Goal: Task Accomplishment & Management: Manage account settings

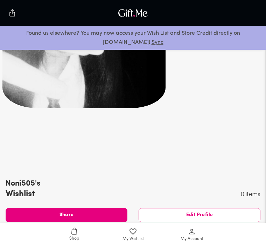
scroll to position [22, 0]
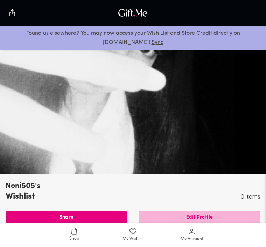
click at [222, 215] on span "Edit Profile" at bounding box center [199, 218] width 121 height 8
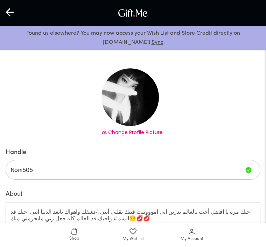
click at [158, 129] on span "Change Profile Picture" at bounding box center [135, 132] width 55 height 7
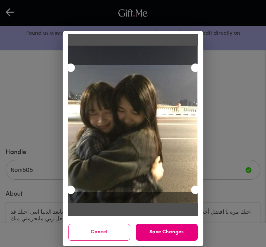
click at [183, 236] on span "Save Changes" at bounding box center [167, 232] width 62 height 8
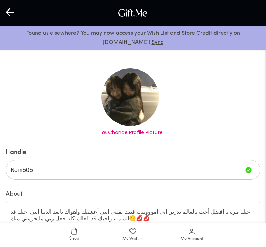
click at [228, 222] on textarea "احبك مره يا افضل أخت بالعالم تدرين اني اموووتتت فييك يقلبي أنتي أعشقك واهواك يا…" at bounding box center [133, 218] width 245 height 20
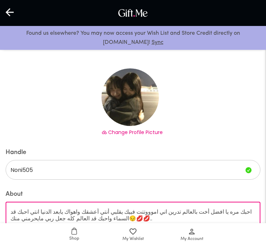
scroll to position [12, 0]
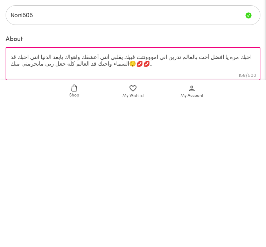
click at [250, 197] on textarea "احبك مره يا افضل أخت بالعالم تدرين اني اموووتتت فييك يقلبي أنتي أعشقك واهواك يا…" at bounding box center [133, 207] width 245 height 20
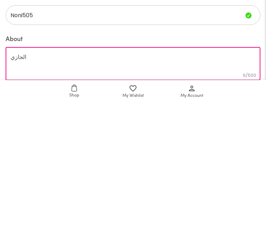
scroll to position [155, 0]
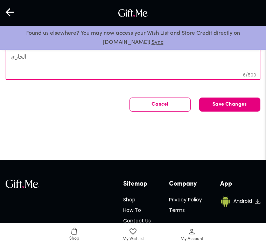
paste textarea "حبيت أرسل لك هدية بسيطة، مو لأن بيننا شي رسمي، بس لأنك شخص يعجبني طبعك وأسلوبك.…"
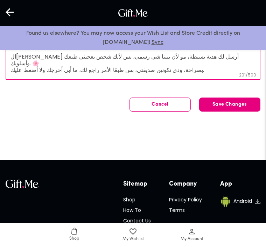
click at [211, 60] on textarea "الجازي حبيت أرسل لك هدية بسيطة، مو لأن بيننا شي رسمي، بس لأنك شخص يعجبني طبعك و…" at bounding box center [133, 63] width 245 height 20
click at [214, 60] on textarea "الجازي حبيت أرسل لك هدية بسيطة، مو لأن بيننا شي رسمي، بس لأنك شخص يعجبني طبعك و…" at bounding box center [133, 63] width 245 height 20
click at [214, 56] on textarea "الجازي حبيت أرسل لك هدية بسيطة، مو لأن بيننا شي رسمي، بس لأنك شخص يعجبني طبعك و…" at bounding box center [133, 63] width 245 height 20
click at [217, 58] on textarea "الجازي حبيت أرسل لك هدية بسيطة، مو لأن بيننا شي رسمي، بس لأنك شخص يعجبني طبعك و…" at bounding box center [133, 63] width 245 height 20
click at [8, 68] on div "الجازي حبيت أرسل لك هدية بسيطة، مو لأن بيننا شي رسمي، بس لأنك شخص يعجبني طبعك و…" at bounding box center [133, 63] width 255 height 33
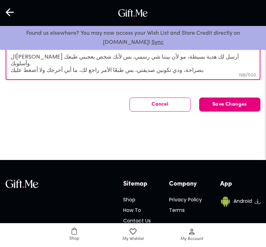
click at [45, 65] on textarea "الجازي حبيت أرسل لك هدية بسيطة، مو لأن بيننا شي رسمي، بس لأنك شخص يعجبني طبعك و…" at bounding box center [133, 63] width 245 height 20
click at [13, 65] on textarea "الجازي حبيت أرسل لك هدية بسيطة، مو لأن بيننا شي رسمي، بس لأنك شخص يعجبني طبعك و…" at bounding box center [133, 63] width 245 height 20
click at [13, 63] on textarea "الجازي حبيت أرسل لك هدية بسيطة، مو لأن بيننا شي رسمي، بس لأنك شخص يعجبني طبعك و…" at bounding box center [133, 63] width 245 height 20
click at [23, 96] on div "Handle Noni505 ​ About الجازي حبيت أرسل لك هدية بسيطة، مو لأن بيننا شي رسمي، بس…" at bounding box center [133, 57] width 255 height 144
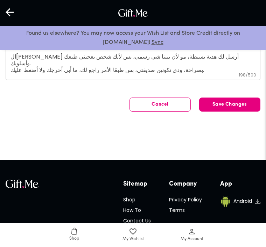
click at [12, 70] on textarea "الجازي حبيت أرسل لك هدية بسيطة، مو لأن بيننا شي رسمي، بس لأنك شخص يعجبني طبعك و…" at bounding box center [133, 63] width 245 height 20
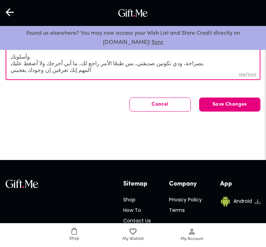
scroll to position [0, 0]
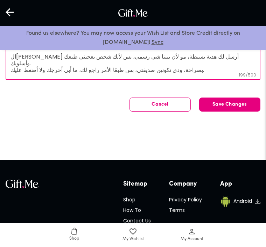
click at [216, 51] on div "الجازي حبيت أرسل لك هدية بسيطة، مو لأن بيننا شي رسمي، بس لأنك شخص يعجبني طبعك و…" at bounding box center [133, 63] width 255 height 33
click at [220, 51] on div "الجازي حبيت أرسل لك هدية بسيطة، مو لأن بيننا شي رسمي، بس لأنك شخص يعجبني طبعك و…" at bounding box center [133, 63] width 255 height 33
click at [215, 54] on textarea "الجازي حبيت أرسل لك هدية بسيطة، مو لأن بيننا شي رسمي، بس لأنك شخص يعجبني طبعك و…" at bounding box center [133, 63] width 245 height 20
click at [213, 58] on textarea "الجازي حبيت أرسل لك هدية بسيطة، مو لأن بيننا شي رسمي، بس لأنك شخص يعجبني طبعك و…" at bounding box center [133, 63] width 245 height 20
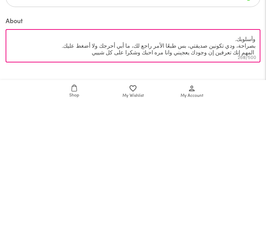
scroll to position [30, 0]
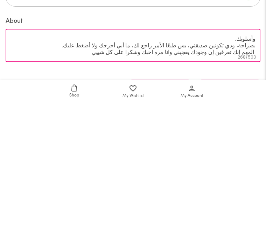
type textarea "الجازي حبيت أرسل لك هدية بسيطة، مو لأن بيننا شي رسمي، بس لأنك شخص يعجبني طبعك و…"
click at [17, 223] on div "Cancel Save Changes" at bounding box center [133, 230] width 255 height 14
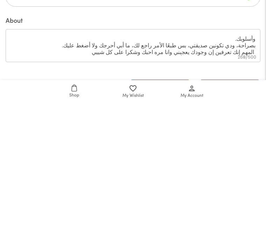
scroll to position [173, 0]
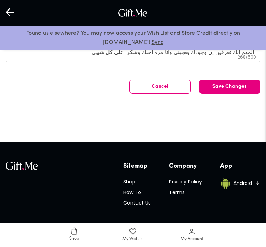
click at [247, 87] on span "Save Changes" at bounding box center [230, 87] width 61 height 0
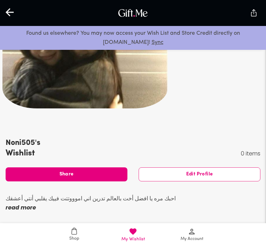
click at [35, 173] on span "Share" at bounding box center [67, 174] width 122 height 8
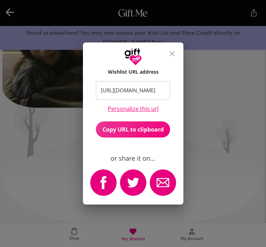
scroll to position [408, 0]
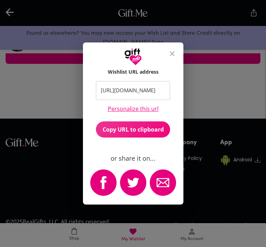
click at [173, 55] on icon "close" at bounding box center [172, 53] width 8 height 8
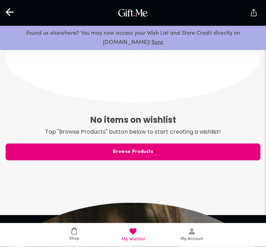
scroll to position [331, 0]
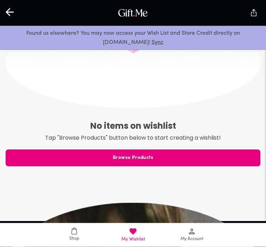
click at [226, 114] on div "No items on wishlist Tap "Browse Products" button below to start creating a wis…" at bounding box center [133, 68] width 255 height 237
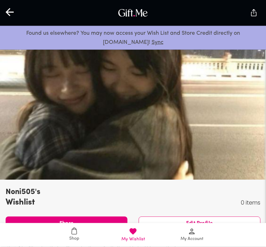
scroll to position [15, 0]
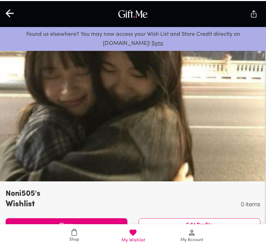
click at [15, 164] on div at bounding box center [133, 105] width 266 height 149
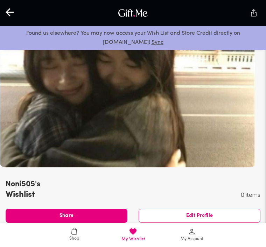
scroll to position [22, 0]
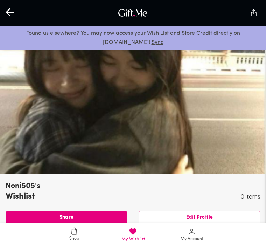
click at [208, 214] on span "Edit Profile" at bounding box center [199, 218] width 121 height 8
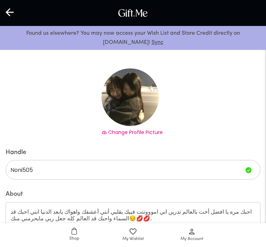
click at [251, 209] on textarea "احبك مره يا افضل أخت بالعالم تدرين اني اموووتتت فييك يقلبي أنتي أعشقك واهواك يا…" at bounding box center [133, 218] width 245 height 20
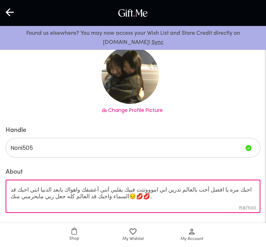
scroll to position [23, 0]
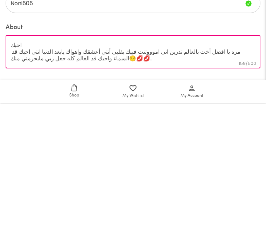
click at [232, 185] on textarea "احبك مره يا افضل أخت بالعالم تدرين اني اموووتتت فييك يقلبي أنتي أعشقك واهواك يا…" at bounding box center [133, 195] width 245 height 20
click at [234, 185] on textarea "احبك مره يا افضل أخت بالعالم تدرين اني اموووتتت فييك يقلبي أنتي أعشقك واهواك يا…" at bounding box center [133, 195] width 245 height 20
click at [240, 185] on textarea "احبك مره يا افضل أخت بالعالم تدرين اني اموووتتت فييك يقلبي أنتي أعشقك واهواك يا…" at bounding box center [133, 195] width 245 height 20
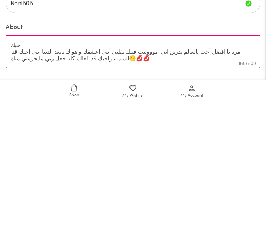
click at [240, 185] on textarea "احبك مره يا افضل أخت بالعالم تدرين اني اموووتتت فييك يقلبي أنتي أعشقك واهواك يا…" at bounding box center [133, 195] width 245 height 20
click at [235, 185] on textarea "احبك مره يا افضل أخت بالعالم تدرين اني اموووتتت فييك يقلبي أنتي أعشقك واهواك يا…" at bounding box center [133, 195] width 245 height 20
click at [234, 185] on textarea "احبك مره يا افضل أخت بالعالم تدرين اني اموووتتت فييك يقلبي أنتي أعشقك واهواك يا…" at bounding box center [133, 195] width 245 height 20
click at [237, 185] on textarea "احبك مره يا افضل أخت بالعالم تدرين اني اموووتتت فييك يقلبي أنتي أعشقك واهواك يا…" at bounding box center [133, 195] width 245 height 20
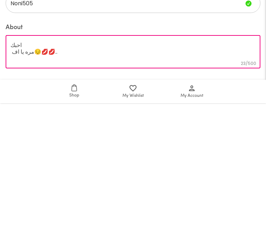
click at [41, 185] on textarea "احبك مره يا اف😔💋💋.." at bounding box center [133, 195] width 245 height 20
click at [39, 185] on textarea "احبك مره يا اف😔💋💋.." at bounding box center [133, 195] width 245 height 20
type textarea "احبك"
click at [14, 185] on textarea "احبك" at bounding box center [133, 195] width 245 height 20
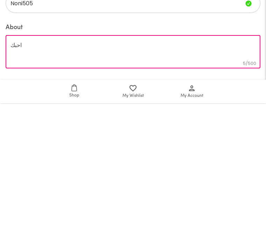
click at [14, 185] on textarea "احبك" at bounding box center [133, 195] width 245 height 20
paste textarea "حبيت أرسل لك هدية بسيطة، مو لأن بيننا شي رسمي، بس لأنك شخص يعجبني طبعك وأسلوبك.…"
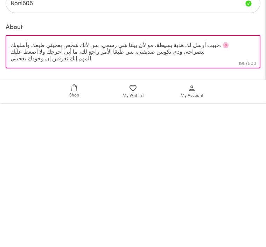
scroll to position [1, 0]
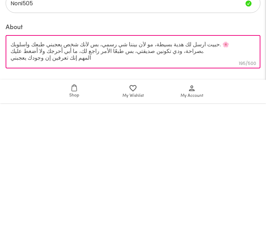
click at [197, 185] on textarea "حبيت أرسل لك هدية بسيطة، مو لأن بيننا شي رسمي، بس لأنك شخص يعجبني طبعك وأسلوبك.…" at bounding box center [133, 195] width 245 height 20
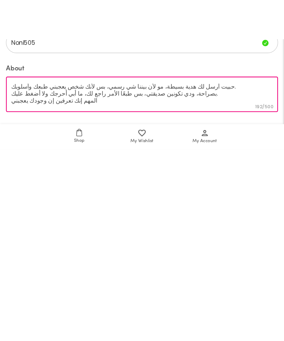
scroll to position [0, 0]
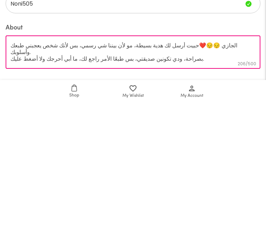
click at [181, 185] on textarea "الجازي 😔😔❤️حبيت أرسل لك هدية بسيطة، مو لأن بيننا شي رسمي، بس لأنك شخص يعجبني طب…" at bounding box center [133, 195] width 245 height 20
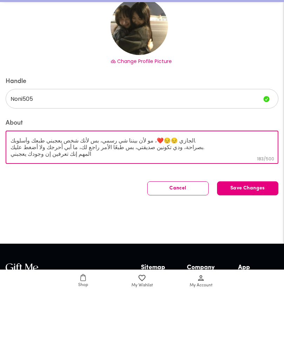
scroll to position [7, 0]
type textarea "الجازي 😔😔❤️، مو لأن بيننا شي رسمي، بس لأنك شخص يعجبني طبعك وأسلوبك."
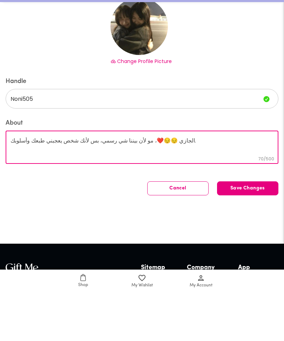
scroll to position [0, 0]
paste textarea "الجازي😔❤️❤️ انتي شخص يعجبني طبعك وأسلوبك… بصراحة، ودي تكونين صديقتي، بس طبعًا ا…"
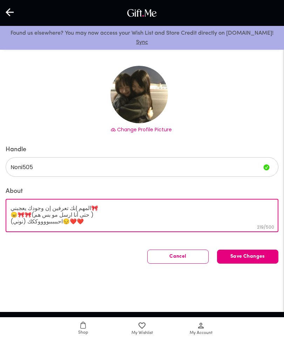
scroll to position [37, 0]
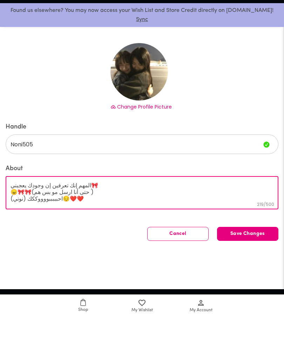
type textarea "الجازي😔❤️❤️ انتي شخص يعجبني طبعك وأسلوبك… بصراحة، ودي تكونين صديقتي، بس طبعًا ا…"
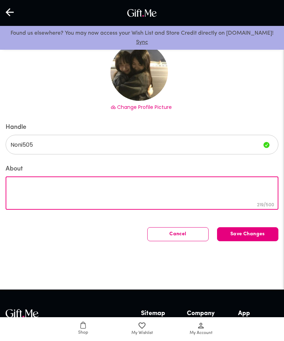
scroll to position [0, 0]
paste textarea "الجازي😔❤️❤️ انتي شخص يعجبني طبعك وأسلوبك… بصراحة، ودي تكونين صديقتي، بس طبعًا ا…"
type textarea "الجازي😔❤️❤️ انتي شخص يعجبني طبعك وأسلوبك… بصراحة، ودي تكونين صديقتي، بس طبعًا ا…"
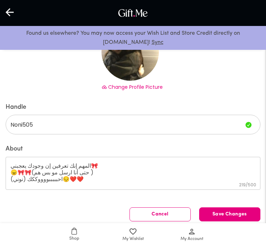
scroll to position [0, 0]
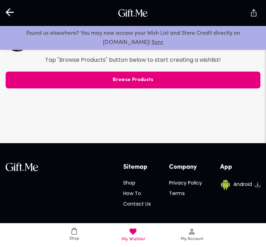
scroll to position [395, 0]
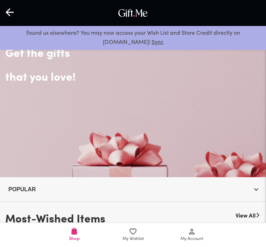
scroll to position [23, 0]
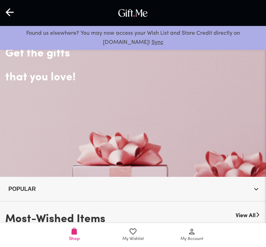
click at [119, 100] on div "Get the gifts that you love!" at bounding box center [133, 99] width 266 height 154
click at [150, 154] on div "Get the gifts that you love!" at bounding box center [133, 99] width 266 height 154
click at [130, 166] on div "Get the gifts that you love!" at bounding box center [133, 99] width 266 height 154
click at [75, 185] on span "Popular" at bounding box center [133, 188] width 250 height 9
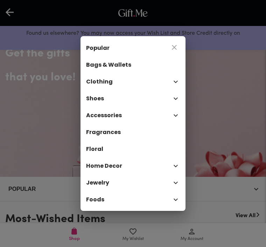
click at [173, 52] on icon "close" at bounding box center [174, 47] width 8 height 8
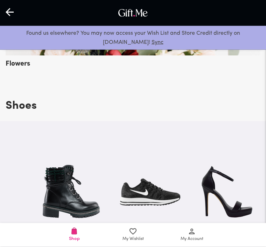
scroll to position [701, 0]
click at [188, 242] on span "My Account" at bounding box center [192, 234] width 50 height 15
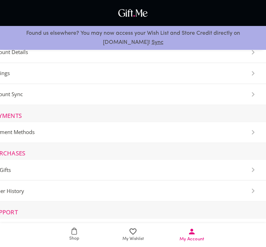
click at [133, 242] on span "My Wishlist" at bounding box center [133, 239] width 21 height 7
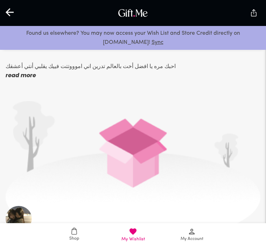
scroll to position [202, 0]
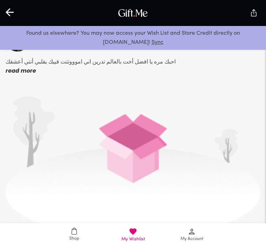
click at [21, 70] on p "read more" at bounding box center [91, 70] width 170 height 9
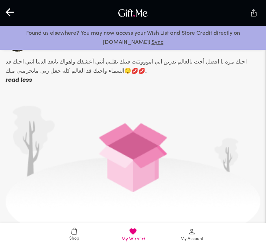
click at [19, 63] on p "احبك مره يا افضل أخت بالعالم تدرين اني اموووتتت فييك يقلبي أنتي أعشقك واهواك يا…" at bounding box center [133, 66] width 255 height 18
click at [21, 64] on p "احبك مره يا افضل أخت بالعالم تدرين اني اموووتتت فييك يقلبي أنتي أعشقك واهواك يا…" at bounding box center [133, 66] width 255 height 18
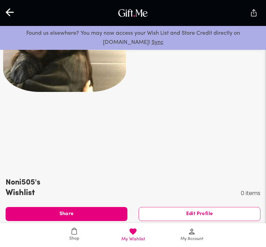
click at [127, 92] on div at bounding box center [64, 53] width 123 height 75
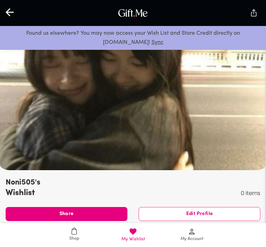
scroll to position [22, 0]
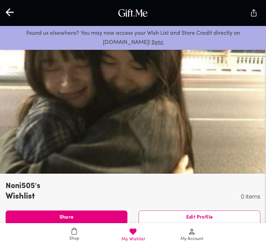
click at [149, 217] on span "Edit Profile" at bounding box center [199, 218] width 121 height 8
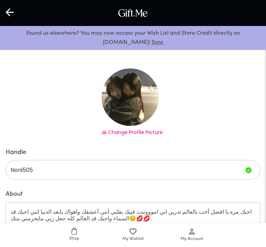
click at [35, 215] on textarea "احبك مره يا افضل أخت بالعالم تدرين اني اموووتتت فييك يقلبي أنتي أعشقك واهواك يا…" at bounding box center [133, 218] width 245 height 20
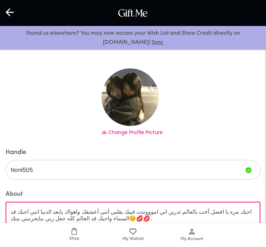
scroll to position [12, 0]
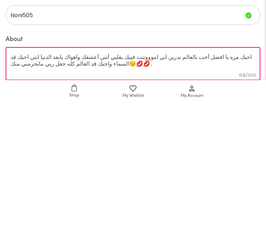
click at [247, 197] on textarea "احبك مره يا افضل أخت بالعالم تدرين اني اموووتتت فييك يقلبي أنتي أعشقك واهواك يا…" at bounding box center [133, 207] width 245 height 20
click at [243, 197] on textarea "احبك مره يا افضل أخت بالعالم تدرين اني اموووتتت فييك يقلبي أنتي أعشقك واهواك يا…" at bounding box center [133, 207] width 245 height 20
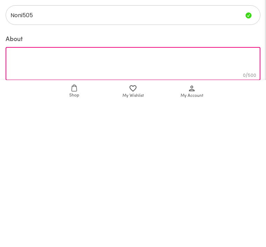
paste textarea "الجازي😔❤️❤️ انتي شخص يعجبني طبعك وأسلوبك… بصراحة، ودي تكونين صديقتي، بس طبعًا ا…"
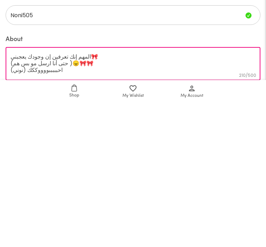
scroll to position [27, 0]
type textarea "الجازي😔❤️❤️ انتي شخص يعجبني طبعك وأسلوبك… بصراحة، ودي تكونين صديقتي، بس طبعًا ا…"
click at [92, 128] on div "Handle Noni505 ​ About الجازي😔❤️❤️ انتي شخص يعجبني طبعك وأسلوبك… بصراحة، ودي تك…" at bounding box center [133, 200] width 255 height 144
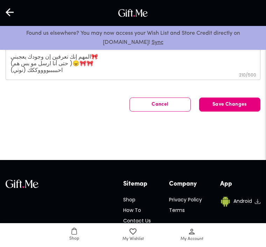
click at [249, 103] on button "Save Changes" at bounding box center [229, 104] width 61 height 14
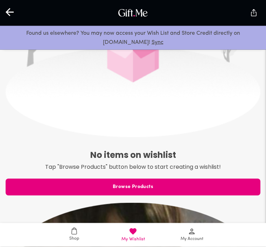
scroll to position [313, 0]
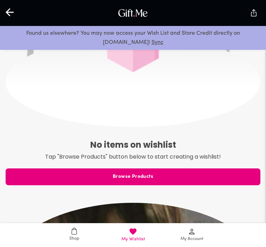
click at [47, 175] on span "Browse Products" at bounding box center [133, 177] width 255 height 8
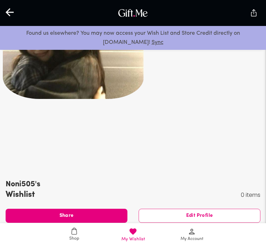
scroll to position [22, 0]
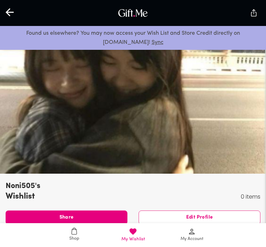
click at [185, 217] on span "Edit Profile" at bounding box center [199, 218] width 121 height 8
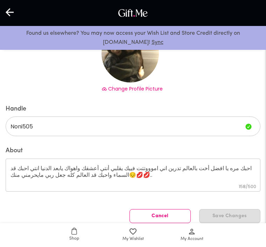
scroll to position [43, 0]
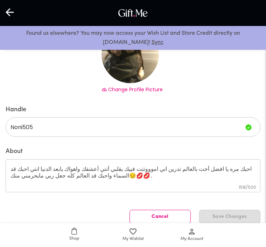
click at [25, 130] on input "Noni505" at bounding box center [124, 127] width 237 height 20
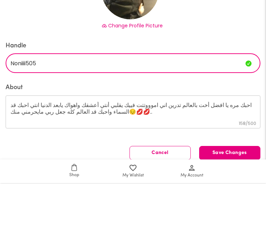
type input "Noniiii505"
click at [15, 165] on textarea "احبك مره يا افضل أخت بالعالم تدرين اني اموووتتت فييك يقلبي أنتي أعشقك واهواك يا…" at bounding box center [133, 175] width 245 height 20
click at [18, 165] on textarea "احبك مره يا افضل أخت بالعالم تدرين اني اموووتتت فييك يقلبي أنتي أعشقك واهواك يا…" at bounding box center [133, 175] width 245 height 20
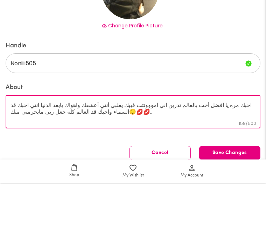
click at [18, 165] on textarea "احبك مره يا افضل أخت بالعالم تدرين اني اموووتتت فييك يقلبي أنتي أعشقك واهواك يا…" at bounding box center [133, 175] width 245 height 20
click at [15, 165] on textarea "احبك مره يا افضل أخت بالعالم تدرين اني اموووتتت فييك يقلبي أنتي أعشقك واهواك يا…" at bounding box center [133, 175] width 245 height 20
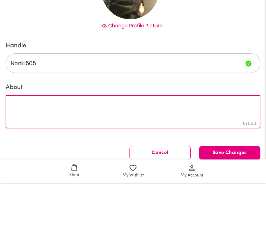
paste textarea "الجازي😔❤️❤️ انتي شخص يعجبني طبعك وأسلوبك… بصراحة، ودي تكونين صديقتي، بس طبعًا ا…"
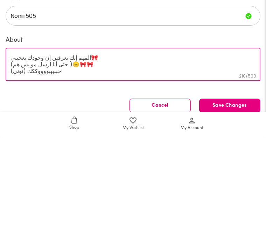
scroll to position [27, 0]
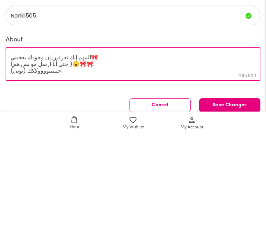
type textarea "الجازي😔❤️❤️ انتي شخص يعجبني طبعك وأسلوبك… بصراحة، ودي تكونين صديقتي، بس طبعًا ا…"
click at [236, 217] on span "Save Changes" at bounding box center [230, 217] width 61 height 0
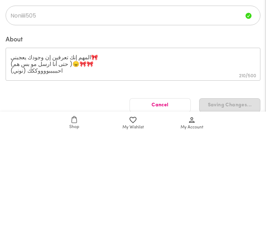
scroll to position [154, 0]
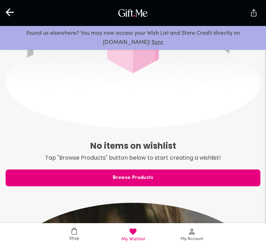
scroll to position [316, 0]
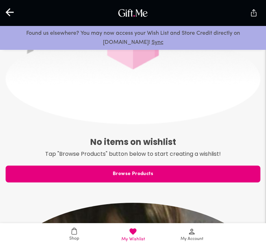
click at [81, 175] on span "Browse Products" at bounding box center [133, 174] width 255 height 8
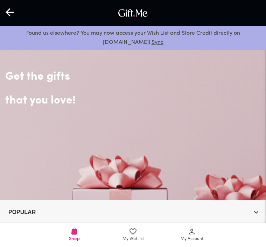
click at [133, 236] on icon at bounding box center [133, 231] width 8 height 8
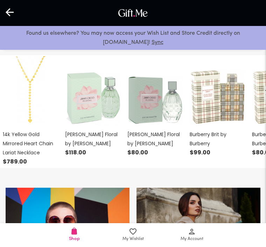
scroll to position [85, 0]
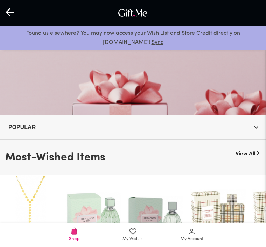
click at [188, 239] on span "My Account" at bounding box center [192, 239] width 23 height 7
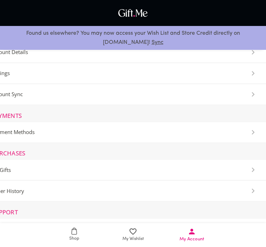
click at [155, 242] on link "My Wishlist" at bounding box center [133, 235] width 59 height 24
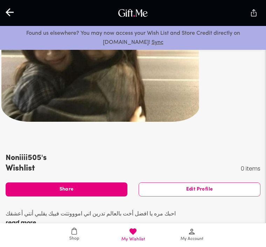
scroll to position [22, 0]
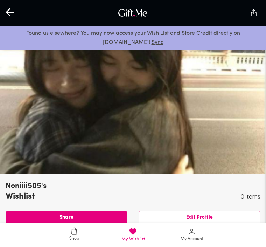
click at [66, 246] on link "Shop" at bounding box center [74, 235] width 59 height 24
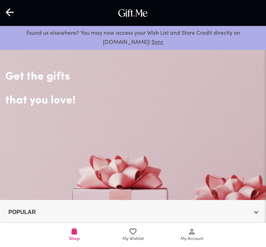
click at [188, 236] on icon at bounding box center [192, 231] width 8 height 8
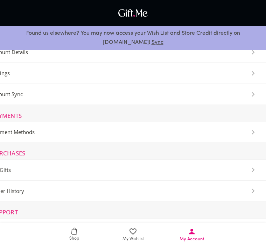
click at [135, 236] on icon at bounding box center [133, 231] width 8 height 8
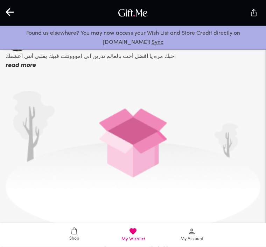
click at [30, 67] on p "read more" at bounding box center [91, 65] width 170 height 9
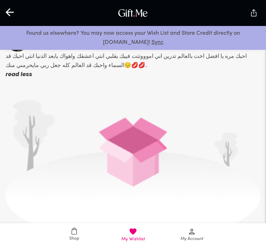
click at [116, 56] on p "احبك مره يا افضل أخت بالعالم تدرين اني اموووتتت فييك يقلبي أنتي أعشقك واهواك يا…" at bounding box center [133, 61] width 255 height 18
click at [88, 66] on p "احبك مره يا افضل أخت بالعالم تدرين اني اموووتتت فييك يقلبي أنتي أعشقك واهواك يا…" at bounding box center [133, 61] width 255 height 18
click at [89, 65] on p "احبك مره يا افضل أخت بالعالم تدرين اني اموووتتت فييك يقلبي أنتي أعشقك واهواك يا…" at bounding box center [133, 61] width 255 height 18
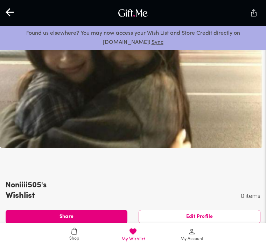
scroll to position [22, 0]
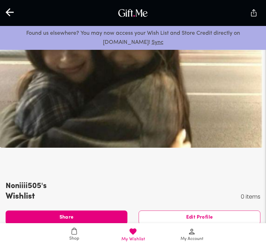
click at [202, 214] on span "Edit Profile" at bounding box center [199, 218] width 121 height 8
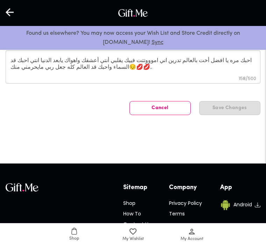
scroll to position [154, 0]
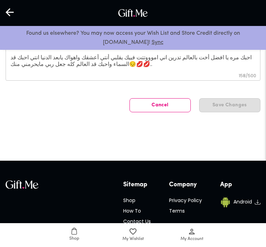
click at [245, 56] on textarea "احبك مره يا افضل أخت بالعالم تدرين اني اموووتتت فييك يقلبي أنتي أعشقك واهواك يا…" at bounding box center [133, 64] width 245 height 20
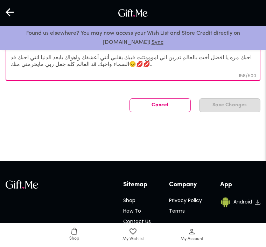
click at [246, 58] on textarea "احبك مره يا افضل أخت بالعالم تدرين اني اموووتتت فييك يقلبي أنتي أعشقك واهواك يا…" at bounding box center [133, 64] width 245 height 20
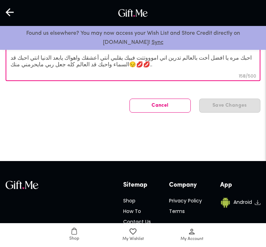
click at [247, 56] on textarea "احبك مره يا افضل أخت بالعالم تدرين اني اموووتتت فييك يقلبي أنتي أعشقك واهواك يا…" at bounding box center [133, 64] width 245 height 20
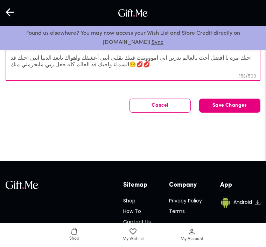
type textarea "مره يا افضل أخت بالعالم تدرين اني اموووتتت فييك يقلبي أنتي أعشقك واهواك يابعد ا…"
click at [248, 55] on textarea "مره يا افضل أخت بالعالم تدرين اني اموووتتت فييك يقلبي أنتي أعشقك واهواك يابعد ا…" at bounding box center [133, 64] width 245 height 20
click at [248, 57] on textarea "مره يا افضل أخت بالعالم تدرين اني اموووتتت فييك يقلبي أنتي أعشقك واهواك يابعد ا…" at bounding box center [133, 64] width 245 height 20
click at [251, 56] on textarea "مره يا افضل أخت بالعالم تدرين اني اموووتتت فييك يقلبي أنتي أعشقك واهواك يابعد ا…" at bounding box center [133, 64] width 245 height 20
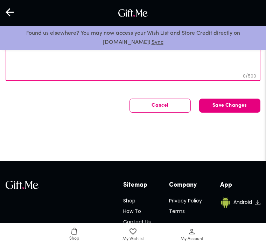
paste textarea "الجازي😔❤️❤️ انتي شخص يعجبني طبعك وأسلوبك… بصراحة، ودي تكونين صديقتي، بس طبعًا ا…"
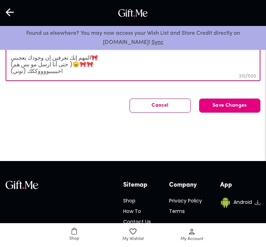
type textarea "الجازي😔❤️❤️ انتي شخص يعجبني طبعك وأسلوبك… بصراحة، ودي تكونين صديقتي، بس طبعًا ا…"
click at [243, 106] on span "Save Changes" at bounding box center [230, 106] width 61 height 0
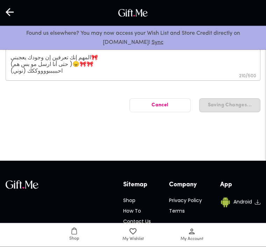
scroll to position [154, 0]
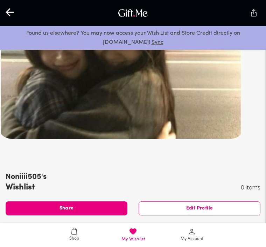
scroll to position [22, 0]
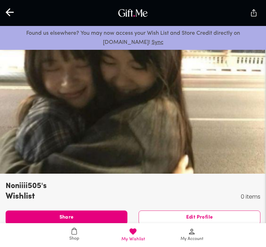
click at [230, 215] on span "Edit Profile" at bounding box center [199, 218] width 121 height 8
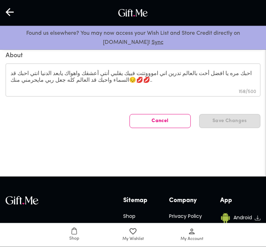
scroll to position [138, 0]
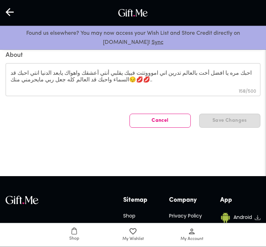
click at [231, 76] on textarea "احبك مره يا افضل أخت بالعالم تدرين اني اموووتتت فييك يقلبي أنتي أعشقك واهواك يا…" at bounding box center [133, 80] width 245 height 20
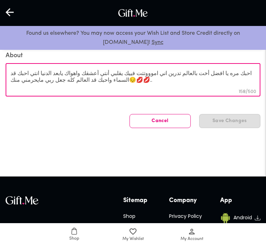
click at [236, 58] on label "About" at bounding box center [133, 56] width 255 height 8
click at [236, 70] on textarea "احبك مره يا افضل أخت بالعالم تدرين اني اموووتتت فييك يقلبي أنتي أعشقك واهواك يا…" at bounding box center [133, 80] width 245 height 20
click at [234, 72] on textarea "احبك مره يا افضل أخت بالعالم تدرين اني اموووتتت فييك يقلبي أنتي أعشقك واهواك يا…" at bounding box center [133, 80] width 245 height 20
click at [234, 74] on textarea "احبك مره يا افضل أخت بالعالم تدرين اني اموووتتت فييك يقلبي أنتي أعشقك واهواك يا…" at bounding box center [133, 80] width 245 height 20
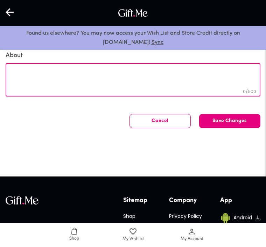
paste textarea "الجازي😔❤️❤️ انتي شخص يعجبني طبعك وأسلوبك… بصراحة، ودي تكونين صديقتي، بس طبعًا ا…"
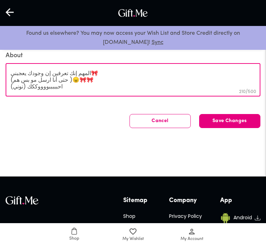
type textarea "الجازي😔❤️❤️ انتي شخص يعجبني طبعك وأسلوبك… بصراحة، ودي تكونين صديقتي، بس طبعًا ا…"
click at [238, 123] on button "Save Changes" at bounding box center [229, 121] width 61 height 14
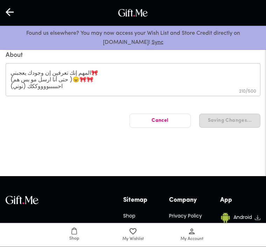
scroll to position [139, 0]
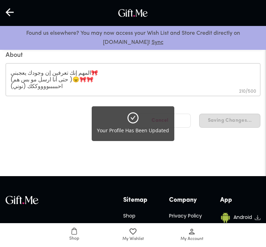
click at [237, 149] on div "Your Profile Has Been Updated" at bounding box center [133, 123] width 266 height 247
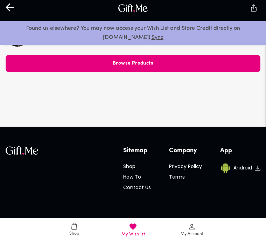
scroll to position [395, 0]
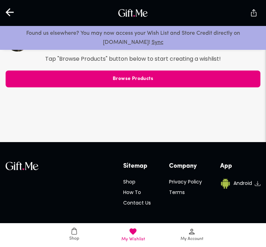
click at [203, 70] on button "Browse Products" at bounding box center [133, 78] width 255 height 17
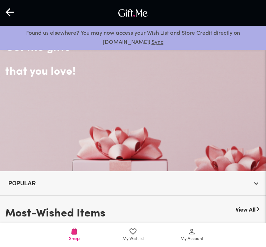
scroll to position [49, 0]
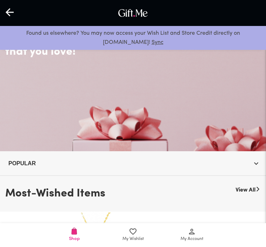
click at [140, 242] on span "My Wishlist" at bounding box center [133, 234] width 50 height 15
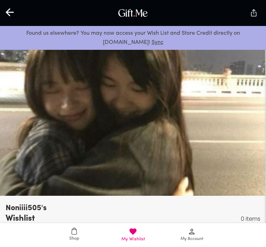
click at [187, 246] on link "My Account" at bounding box center [192, 235] width 59 height 24
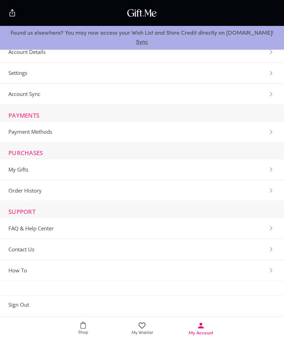
click at [9, 246] on span "Sign Out" at bounding box center [18, 305] width 21 height 7
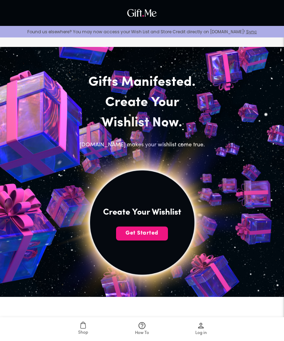
click at [129, 234] on span "Get Started" at bounding box center [142, 234] width 52 height 8
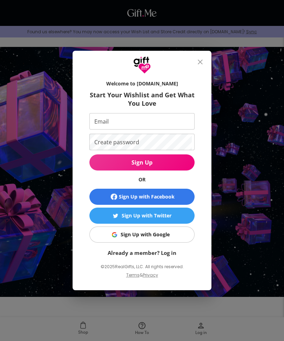
click at [107, 117] on input "Email" at bounding box center [140, 121] width 102 height 16
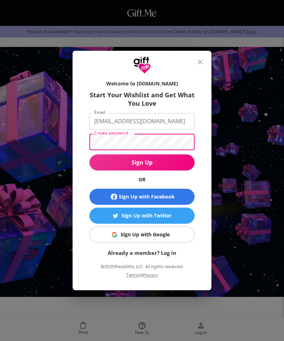
click at [174, 165] on span "Sign Up" at bounding box center [141, 163] width 105 height 8
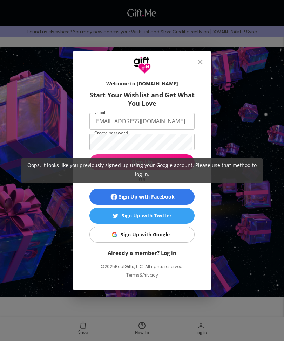
click at [179, 137] on div "Oops, it looks like you previously signed up using your Google account. Please …" at bounding box center [142, 170] width 284 height 341
click at [163, 136] on div "Oops, it looks like you previously signed up using your Google account. Please …" at bounding box center [142, 170] width 284 height 341
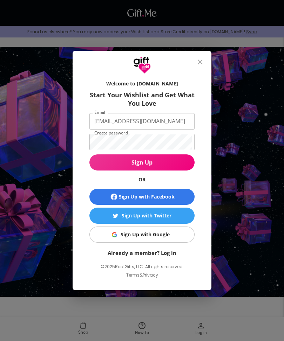
click at [103, 160] on span "Sign Up" at bounding box center [141, 163] width 105 height 8
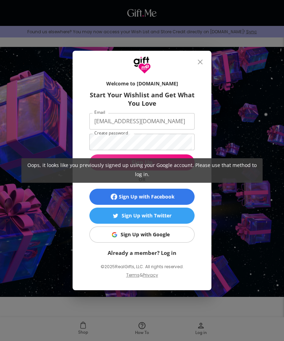
click at [121, 119] on div "Oops, it looks like you previously signed up using your Google account. Please …" at bounding box center [142, 170] width 284 height 341
click at [126, 148] on div "Oops, it looks like you previously signed up using your Google account. Please …" at bounding box center [142, 170] width 284 height 341
click at [121, 142] on div "Oops, it looks like you previously signed up using your Google account. Please …" at bounding box center [142, 170] width 284 height 341
click at [195, 133] on div "Oops, it looks like you previously signed up using your Google account. Please …" at bounding box center [142, 170] width 284 height 341
click at [184, 141] on div "Oops, it looks like you previously signed up using your Google account. Please …" at bounding box center [142, 170] width 284 height 341
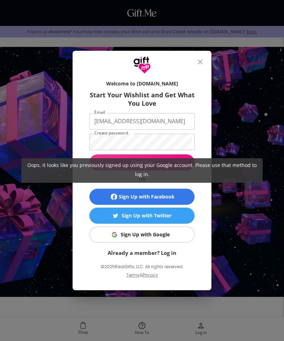
click at [174, 142] on div "Oops, it looks like you previously signed up using your Google account. Please …" at bounding box center [142, 170] width 284 height 341
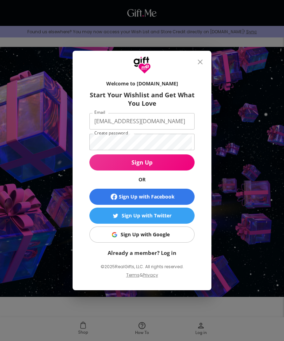
click at [171, 123] on div "Oops, it looks like you previously signed up using your Google account. Please …" at bounding box center [142, 170] width 284 height 341
click at [154, 128] on input "noni505411@gmail.com" at bounding box center [140, 121] width 102 height 16
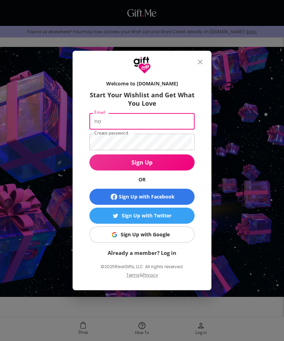
type input "n"
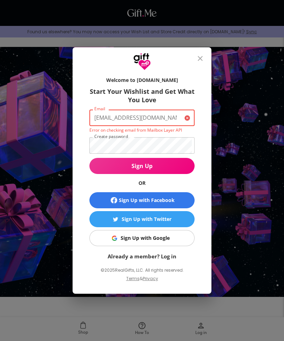
click at [142, 166] on button "Sign Up" at bounding box center [141, 166] width 105 height 16
type input "Noni50505@gmail.com"
click at [179, 165] on span "Sign Up" at bounding box center [141, 166] width 105 height 8
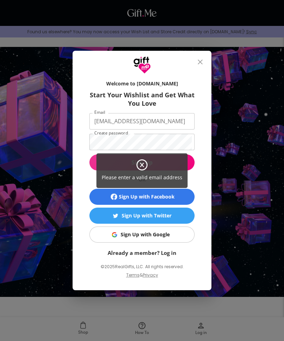
click at [182, 157] on div "Please enter a valid email address" at bounding box center [141, 171] width 91 height 35
click at [143, 178] on span "Please enter a valid email address" at bounding box center [142, 177] width 81 height 7
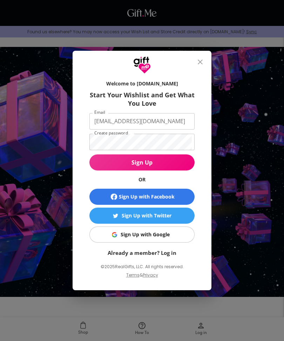
click at [180, 158] on button "Sign Up" at bounding box center [141, 163] width 105 height 16
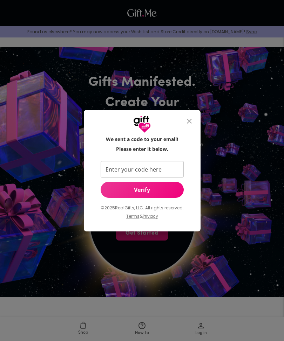
click at [167, 170] on input "Enter your code here" at bounding box center [141, 169] width 80 height 16
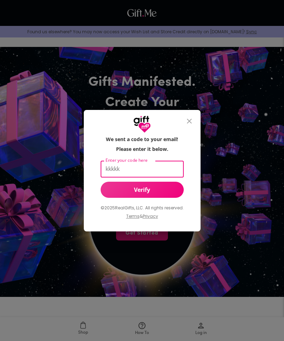
type input "kkkkk"
click at [175, 193] on span "Verify" at bounding box center [142, 190] width 83 height 8
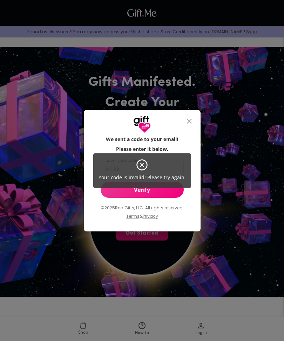
click at [196, 185] on div "Your code is invalid! Please try again." at bounding box center [142, 170] width 284 height 341
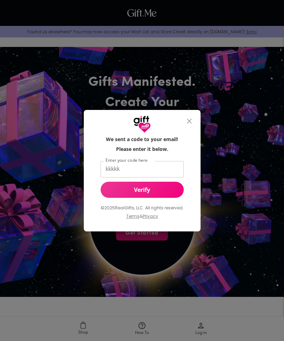
click at [117, 162] on input "kkkkk" at bounding box center [141, 169] width 80 height 16
click at [133, 218] on link "Terms" at bounding box center [132, 217] width 13 height 6
click at [187, 122] on icon "close" at bounding box center [189, 121] width 8 height 8
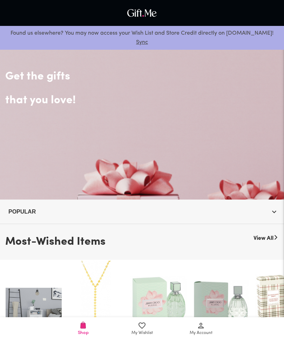
click at [203, 336] on span "My Account" at bounding box center [201, 333] width 23 height 7
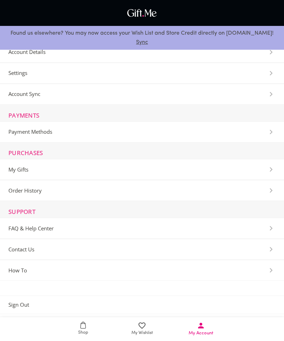
click at [142, 333] on span "My Wishlist" at bounding box center [141, 333] width 21 height 7
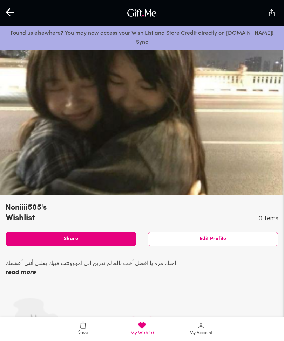
click at [144, 264] on p "احبك مره يا افضل أخت بالعالم تدرين اني اموووتتت فييك يقلبي أنتي أعشقك" at bounding box center [91, 263] width 170 height 9
click at [29, 273] on p "read more" at bounding box center [91, 272] width 170 height 9
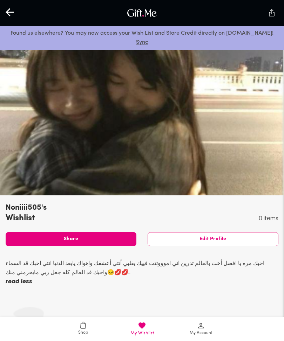
click at [34, 267] on p "احبك مره يا افضل أخت بالعالم تدرين اني اموووتتت فييك يقلبي أنتي أعشقك واهواك يا…" at bounding box center [142, 268] width 273 height 18
click at [32, 271] on p "احبك مره يا افضل أخت بالعالم تدرين اني اموووتتت فييك يقلبي أنتي أعشقك واهواك يا…" at bounding box center [142, 268] width 273 height 18
click at [22, 277] on p "read less" at bounding box center [142, 281] width 273 height 9
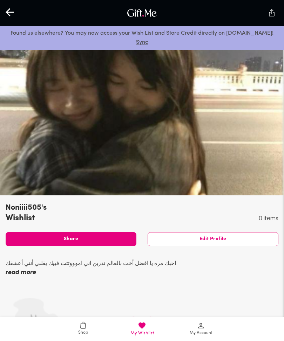
click at [13, 277] on p "read more" at bounding box center [91, 272] width 170 height 9
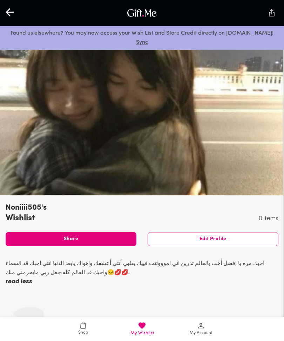
click at [15, 273] on p "احبك مره يا افضل أخت بالعالم تدرين اني اموووتتت فييك يقلبي أنتي أعشقك واهواك يا…" at bounding box center [142, 268] width 273 height 18
click at [12, 274] on p "احبك مره يا افضل أخت بالعالم تدرين اني اموووتتت فييك يقلبي أنتي أعشقك واهواك يا…" at bounding box center [142, 268] width 273 height 18
click at [243, 238] on span "Edit Profile" at bounding box center [213, 240] width 130 height 8
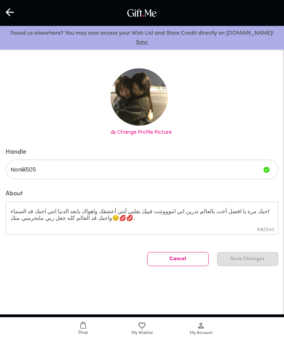
click at [18, 210] on textarea "احبك مره يا افضل أخت بالعالم تدرين اني اموووتتت فييك يقلبي أنتي أعشقك واهواك يا…" at bounding box center [142, 218] width 263 height 20
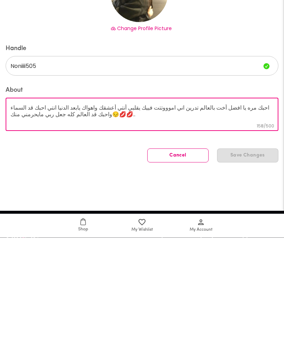
click at [41, 208] on textarea "احبك مره يا افضل أخت بالعالم تدرين اني اموووتتت فييك يقلبي أنتي أعشقك واهواك يا…" at bounding box center [142, 218] width 263 height 20
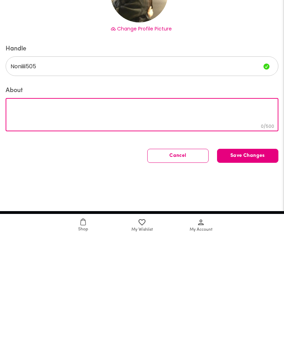
paste textarea "الجازي😔❤️❤️ انتي شخص يعجبني طبعك وأسلوبك… بصراحة، ودي تكونين صديقتي، بس طبعًا ا…"
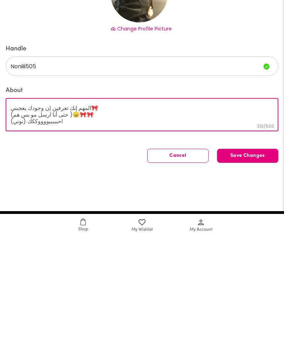
type textarea "الجازي😔❤️❤️ انتي شخص يعجبني طبعك وأسلوبك… بصراحة، ودي تكونين صديقتي، بس طبعًا ا…"
click at [266, 252] on button "Save Changes" at bounding box center [247, 259] width 61 height 14
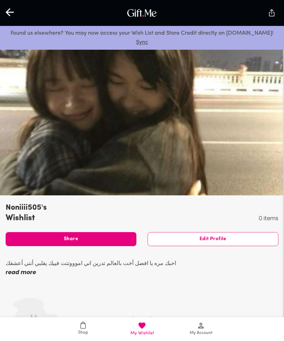
click at [82, 341] on link "Shop" at bounding box center [83, 330] width 59 height 24
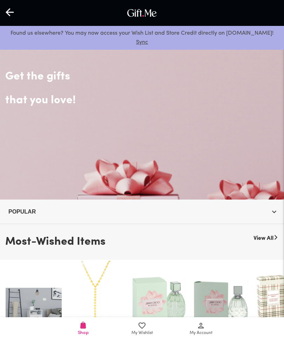
click at [198, 341] on link "My Account" at bounding box center [200, 330] width 59 height 24
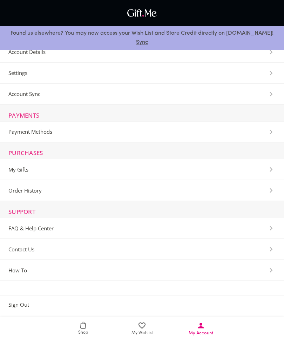
click at [22, 192] on span "Order History" at bounding box center [24, 191] width 33 height 7
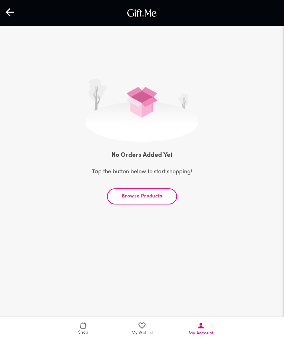
click at [119, 195] on span "Browse Products" at bounding box center [142, 197] width 58 height 8
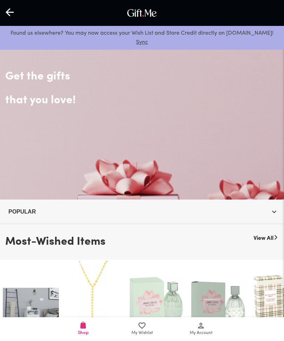
click at [15, 19] on div at bounding box center [10, 13] width 20 height 22
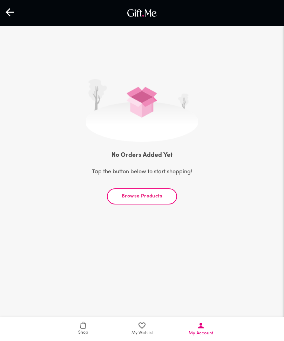
click at [11, 12] on icon at bounding box center [10, 12] width 8 height 8
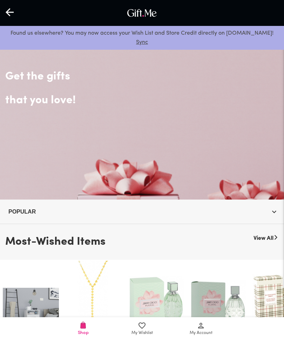
click at [205, 333] on span "My Account" at bounding box center [201, 333] width 23 height 7
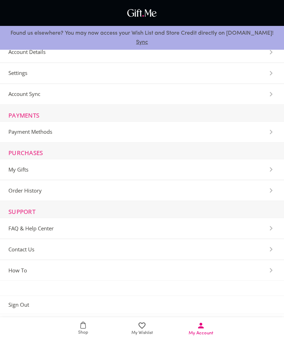
click at [24, 173] on span "My Gifts" at bounding box center [18, 170] width 20 height 7
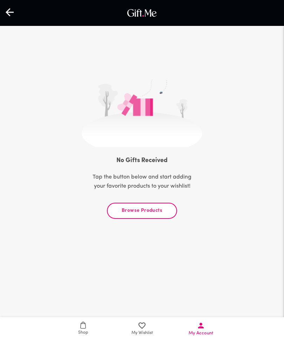
click at [86, 182] on div "No Gifts Received Tap the button below and start adding your favorite products …" at bounding box center [142, 173] width 121 height 53
click at [122, 214] on span "Browse Products" at bounding box center [142, 211] width 58 height 8
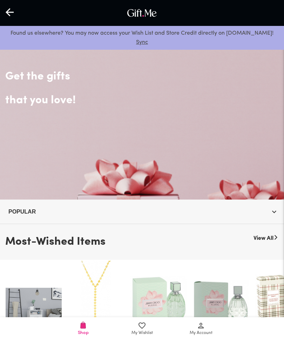
click at [269, 209] on span "Popular" at bounding box center [141, 212] width 267 height 9
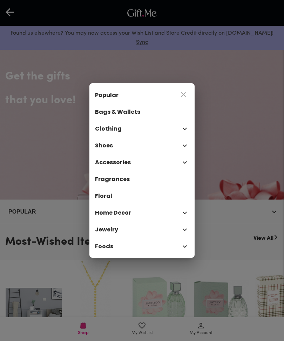
click at [100, 127] on span "Clothing" at bounding box center [138, 129] width 86 height 8
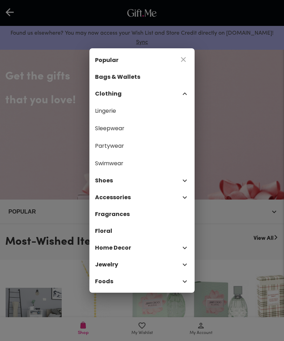
click at [93, 182] on li "Shoes" at bounding box center [141, 181] width 105 height 17
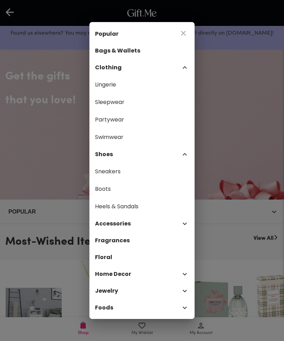
click at [100, 222] on span "Accessories" at bounding box center [138, 224] width 86 height 8
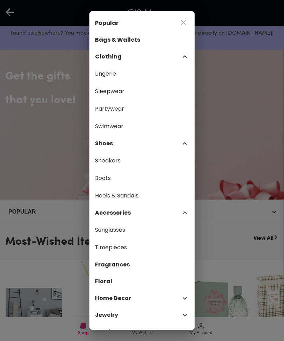
click at [100, 231] on span "Sunglasses" at bounding box center [142, 230] width 94 height 9
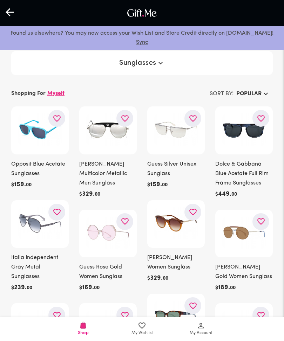
click at [18, 13] on div at bounding box center [10, 13] width 20 height 22
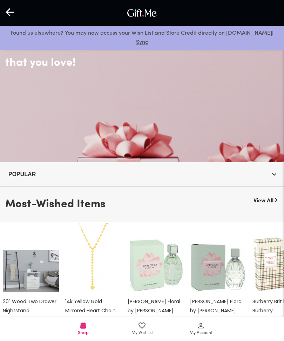
scroll to position [42, 0]
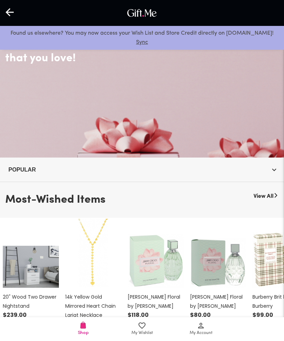
click at [140, 329] on icon at bounding box center [141, 326] width 7 height 6
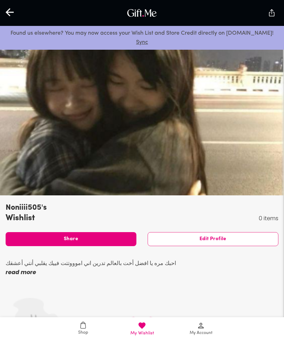
click at [21, 180] on div at bounding box center [142, 121] width 284 height 149
click at [269, 212] on div "Noniiii505's Wishlist 0 items" at bounding box center [142, 213] width 273 height 21
click at [263, 221] on p "0 items" at bounding box center [269, 218] width 20 height 9
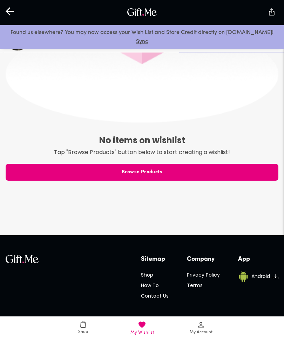
scroll to position [303, 0]
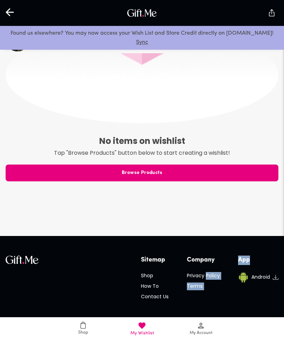
click at [34, 206] on div "Found us elsewhere? You may now access your Wish List and Store Credit directly…" at bounding box center [142, 11] width 284 height 708
click at [29, 207] on div "Found us elsewhere? You may now access your Wish List and Store Credit directly…" at bounding box center [142, 11] width 284 height 708
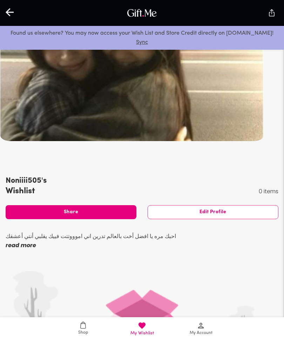
scroll to position [22, 0]
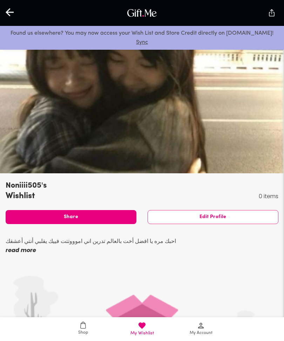
click at [18, 192] on p "Wishlist" at bounding box center [25, 196] width 39 height 9
click at [16, 191] on p "Noniiii505's" at bounding box center [26, 186] width 41 height 11
click at [6, 194] on p "Wishlist" at bounding box center [25, 196] width 39 height 9
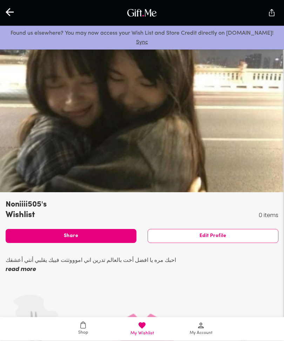
scroll to position [0, 0]
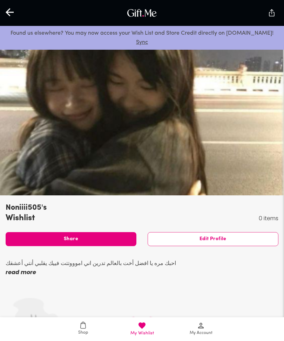
click at [198, 327] on icon at bounding box center [201, 326] width 8 height 8
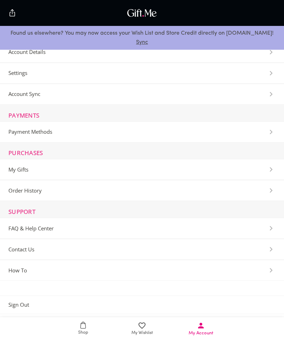
click at [20, 306] on span "Sign Out" at bounding box center [18, 305] width 21 height 7
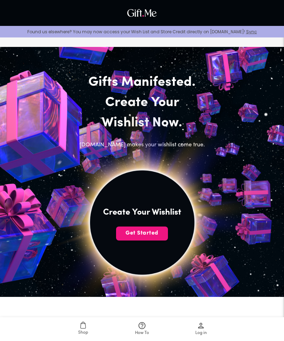
click at [148, 235] on span "Get Started" at bounding box center [142, 234] width 52 height 8
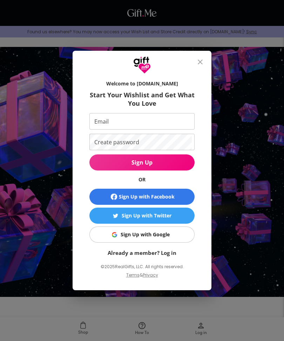
click at [168, 127] on input "Email" at bounding box center [140, 121] width 102 height 16
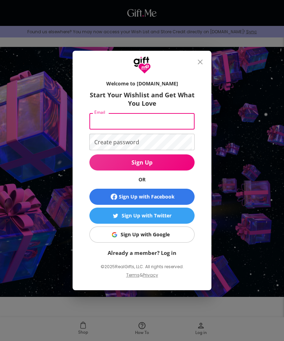
type input "[EMAIL_ADDRESS][DOMAIN_NAME]"
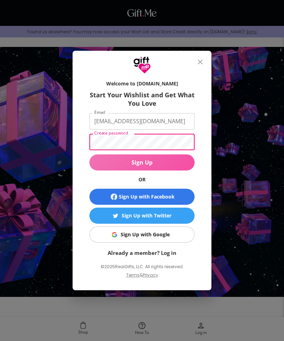
click at [174, 163] on span "Sign Up" at bounding box center [141, 163] width 105 height 8
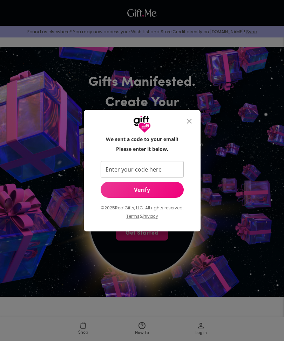
click at [162, 171] on input "Enter your code here" at bounding box center [141, 169] width 80 height 16
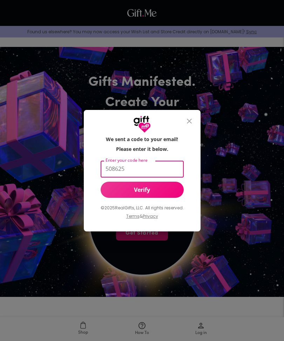
type input "508625"
click at [104, 187] on span "Verify" at bounding box center [142, 190] width 83 height 8
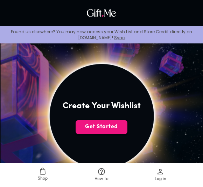
scroll to position [116, 0]
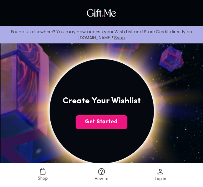
click at [84, 120] on span "Get Started" at bounding box center [102, 122] width 52 height 8
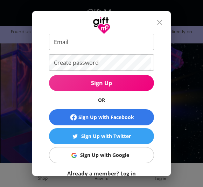
scroll to position [45, 0]
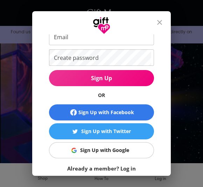
click at [79, 169] on link "Already a member? Log in" at bounding box center [101, 168] width 69 height 7
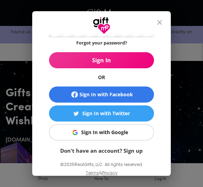
scroll to position [69, 0]
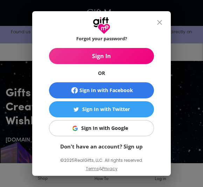
click at [154, 77] on form "Welcome to [DOMAIN_NAME] Sign In Email Email Password Password Forgot your pass…" at bounding box center [101, 59] width 105 height 183
click at [156, 77] on div "Welcome to [DOMAIN_NAME] Sign In Email Email Password Password Forgot your pass…" at bounding box center [101, 73] width 116 height 211
click at [150, 57] on span "Sign In" at bounding box center [101, 56] width 105 height 8
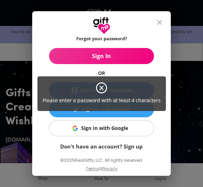
click at [162, 27] on div "Please enter a password with at least 4 characters" at bounding box center [101, 93] width 203 height 187
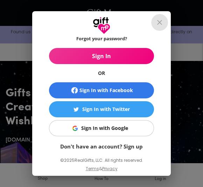
click at [162, 28] on button "close" at bounding box center [159, 22] width 17 height 17
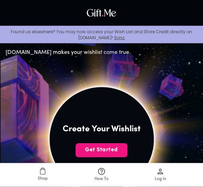
scroll to position [88, 0]
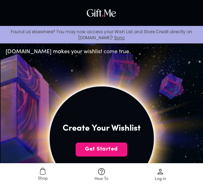
click at [94, 150] on span "Get Started" at bounding box center [102, 150] width 52 height 8
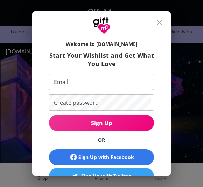
click at [77, 83] on input "Email" at bounding box center [100, 82] width 102 height 16
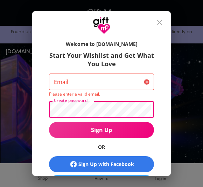
click at [135, 83] on input "Email" at bounding box center [95, 82] width 92 height 16
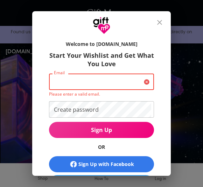
type input "SXB1234566"
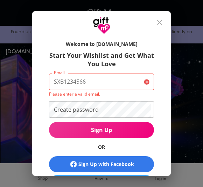
click at [60, 87] on input "SXB1234566" at bounding box center [95, 82] width 92 height 16
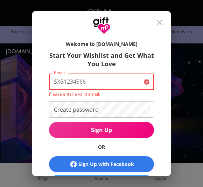
click at [61, 83] on input "SXB1234566" at bounding box center [95, 82] width 92 height 16
click at [59, 82] on input "SXB1234566" at bounding box center [95, 82] width 92 height 16
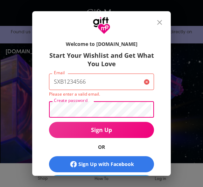
click at [59, 83] on input "SXB1234566" at bounding box center [95, 82] width 92 height 16
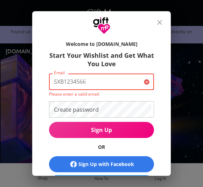
click at [62, 82] on input "SXB1234566" at bounding box center [95, 82] width 92 height 16
click at [61, 81] on input "SXB1234566" at bounding box center [95, 82] width 92 height 16
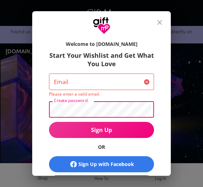
click at [60, 83] on input "Email" at bounding box center [95, 82] width 92 height 16
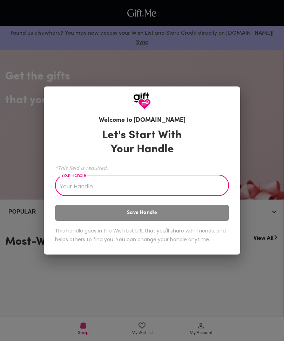
click at [152, 189] on input "Your Handle" at bounding box center [138, 187] width 166 height 20
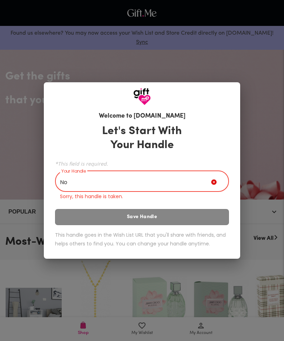
type input "N"
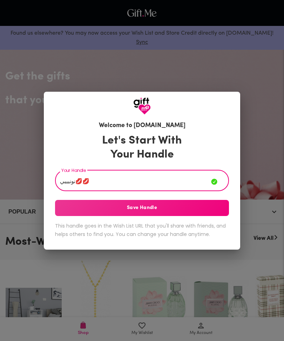
type input "نونيييي💋💋"
click at [63, 208] on span "Save Handle" at bounding box center [142, 208] width 174 height 8
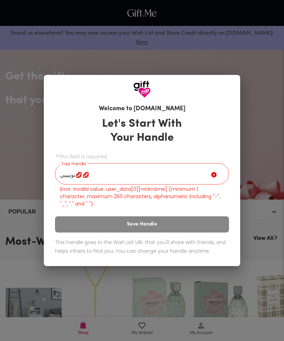
click at [80, 169] on input "نونيييي💋💋" at bounding box center [133, 175] width 156 height 20
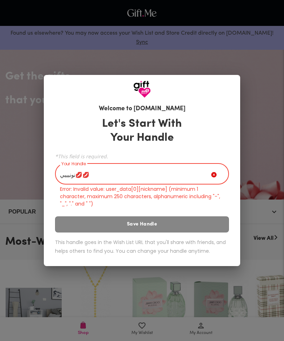
click at [77, 169] on input "نونيييي💋💋" at bounding box center [133, 175] width 156 height 20
click at [76, 170] on input "نونيييي💋💋" at bounding box center [133, 175] width 156 height 20
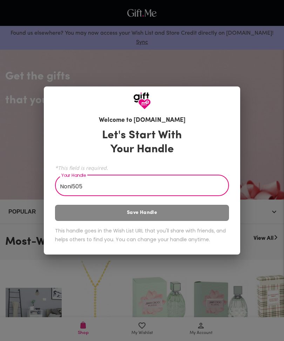
type input "Noni505"
click at [77, 214] on button "Save Handle" at bounding box center [142, 213] width 174 height 16
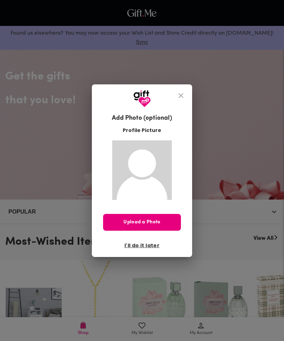
click at [114, 221] on span "Upload a Photo" at bounding box center [142, 223] width 78 height 8
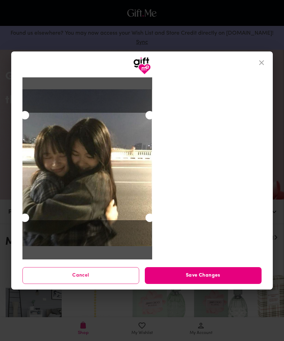
click at [233, 275] on span "Save Changes" at bounding box center [203, 276] width 117 height 8
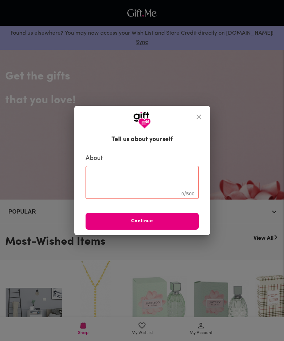
click at [103, 185] on textarea at bounding box center [141, 183] width 103 height 20
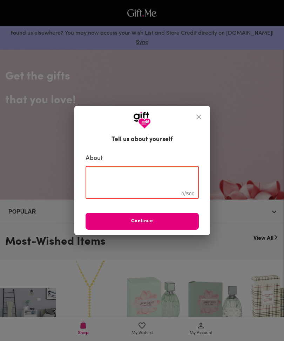
paste textarea "الجازي😔❤️❤️ انتي شخص يعجبني طبعك وأسلوبك… بصراحة، ودي تكونين صديقتي، بس طبعًا ا…"
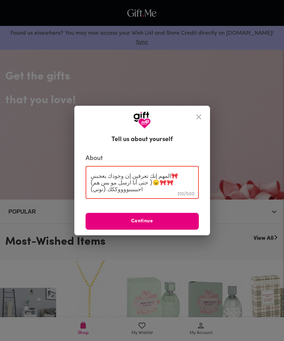
type textarea "الجازي😔❤️❤️ انتي شخص يعجبني طبعك وأسلوبك… بصراحة، ودي تكونين صديقتي، بس طبعًا ا…"
click at [104, 222] on span "Continue" at bounding box center [142, 222] width 113 height 8
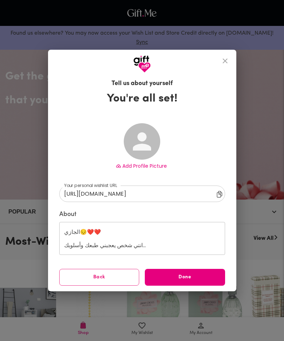
type input "[URL][DOMAIN_NAME]"
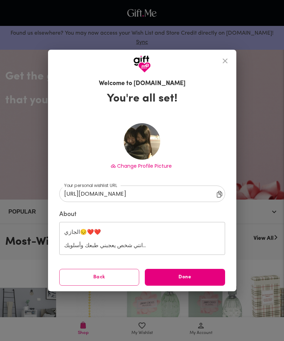
click at [205, 277] on span "Done" at bounding box center [185, 278] width 80 height 8
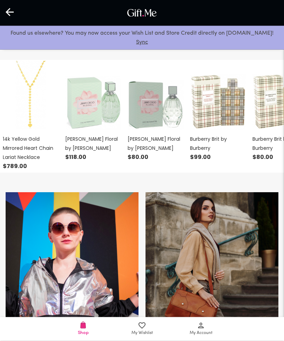
scroll to position [217, 0]
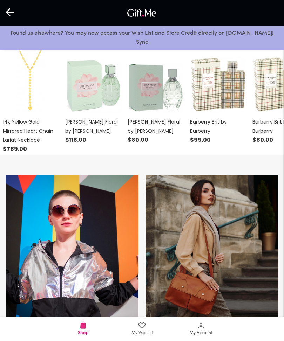
click at [143, 329] on icon at bounding box center [141, 326] width 7 height 6
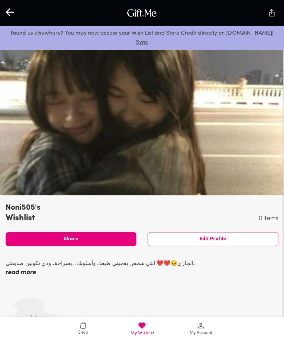
click at [82, 241] on span "Share" at bounding box center [71, 240] width 131 height 8
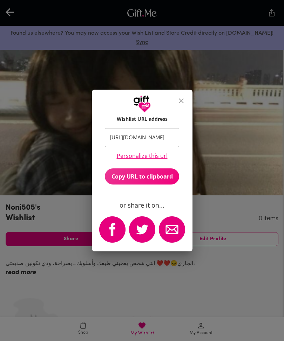
click at [118, 193] on div "Wishlist URL address [URL][DOMAIN_NAME] ​ Personalize this url Copy URL to clip…" at bounding box center [142, 154] width 101 height 83
click at [164, 175] on span "Copy URL to clipboard" at bounding box center [142, 177] width 74 height 8
